Goal: Find contact information: Find contact information

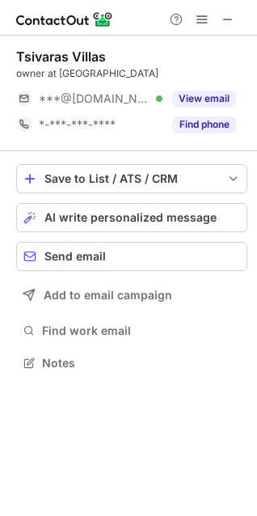
scroll to position [352, 257]
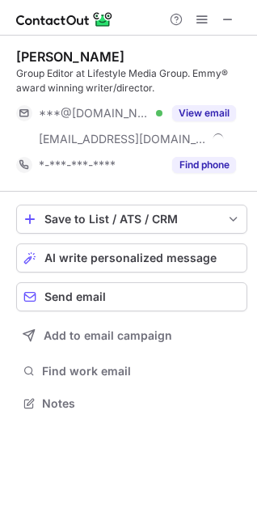
scroll to position [392, 257]
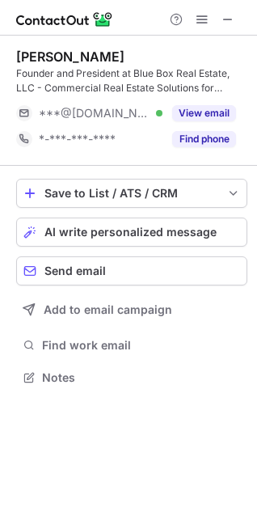
scroll to position [367, 257]
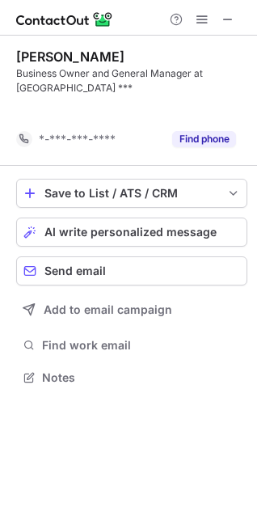
scroll to position [341, 257]
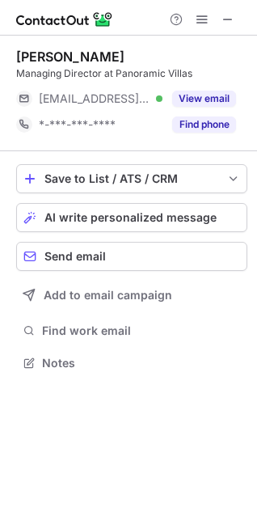
scroll to position [352, 257]
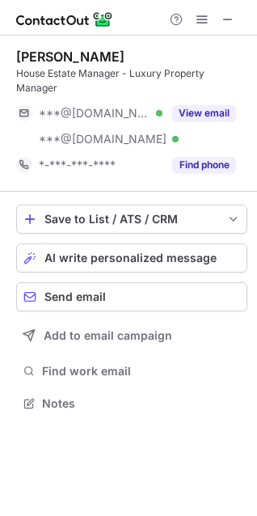
scroll to position [392, 257]
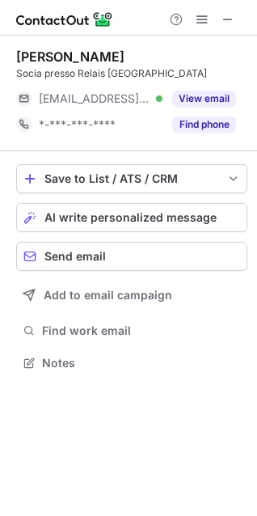
scroll to position [352, 257]
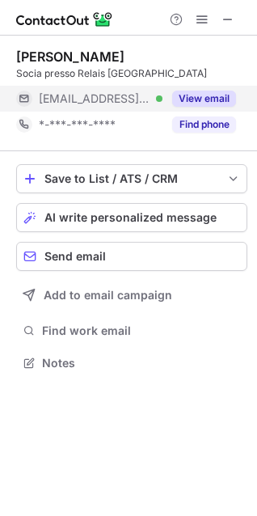
click at [214, 95] on button "View email" at bounding box center [204, 99] width 64 height 16
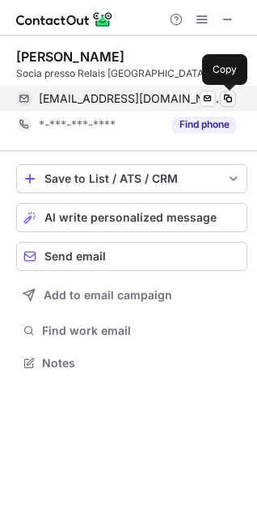
click at [227, 96] on span at bounding box center [228, 98] width 13 height 13
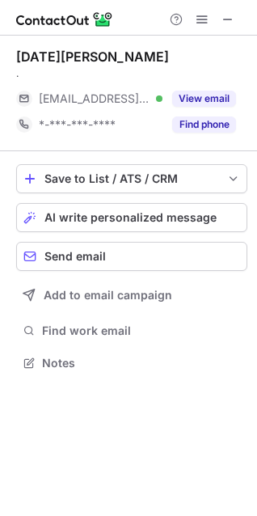
scroll to position [352, 257]
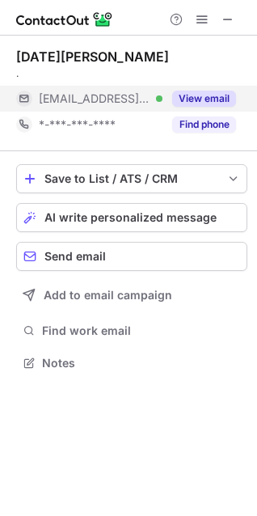
click at [213, 92] on button "View email" at bounding box center [204, 99] width 64 height 16
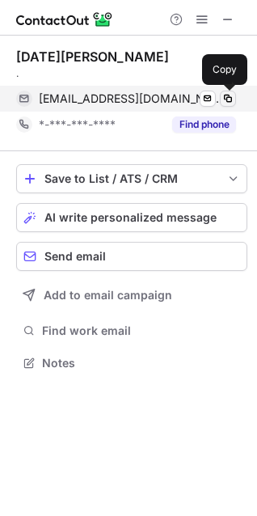
click at [226, 100] on span at bounding box center [228, 98] width 13 height 13
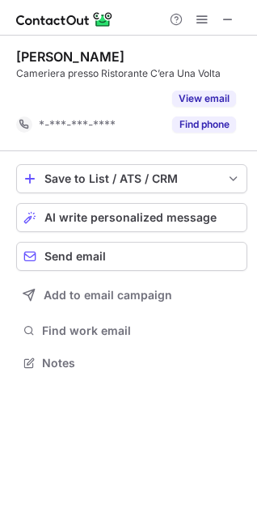
scroll to position [326, 257]
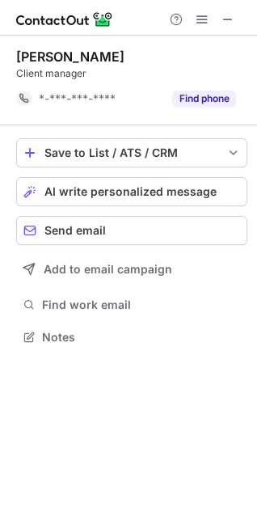
scroll to position [326, 257]
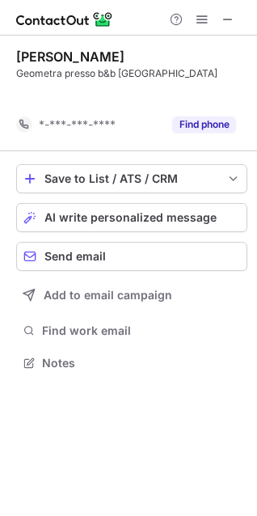
scroll to position [326, 257]
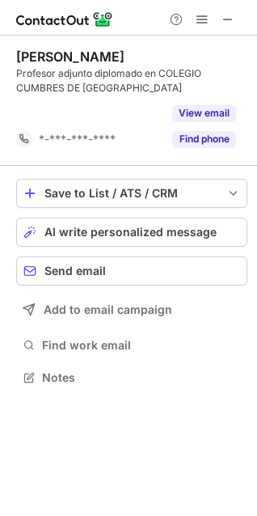
scroll to position [341, 257]
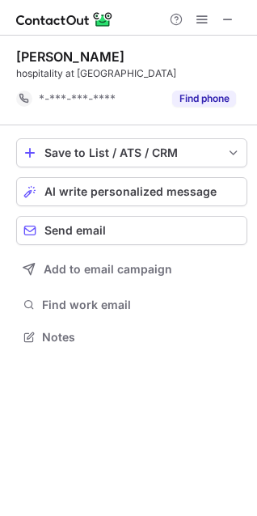
scroll to position [326, 257]
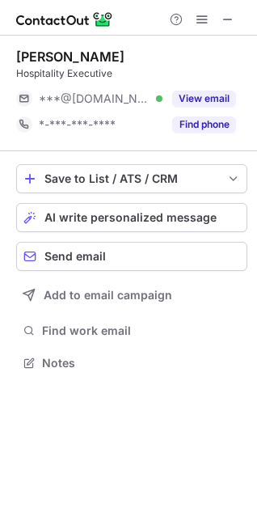
scroll to position [352, 257]
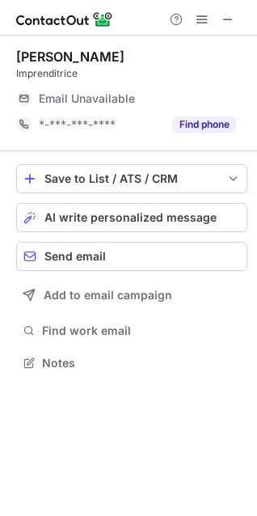
scroll to position [352, 257]
click at [235, 19] on button at bounding box center [227, 19] width 19 height 19
